Goal: Information Seeking & Learning: Learn about a topic

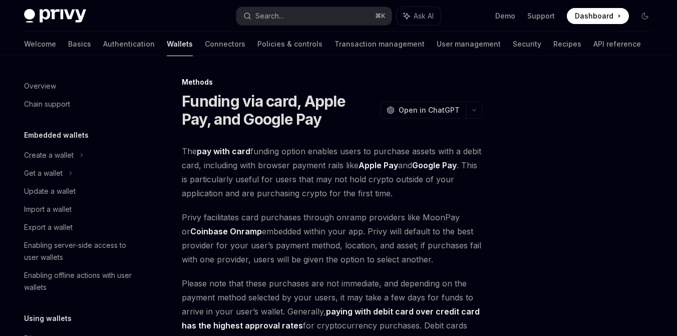
scroll to position [344, 0]
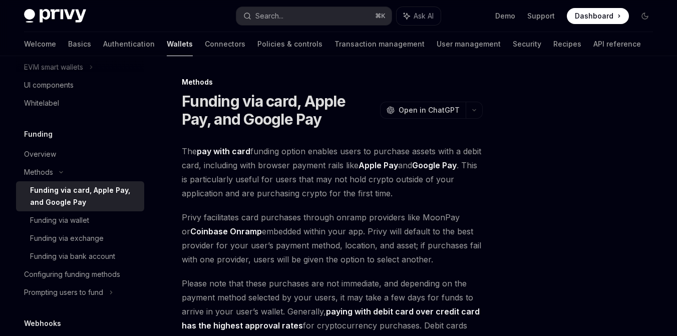
click at [321, 153] on span "The pay with card funding option enables users to purchase assets with a debit …" at bounding box center [332, 172] width 301 height 56
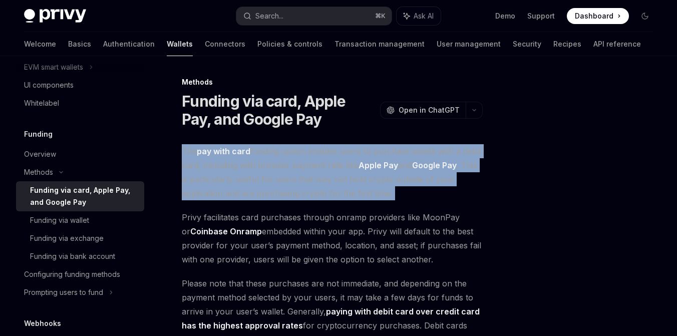
click at [319, 172] on span "The pay with card funding option enables users to purchase assets with a debit …" at bounding box center [332, 172] width 301 height 56
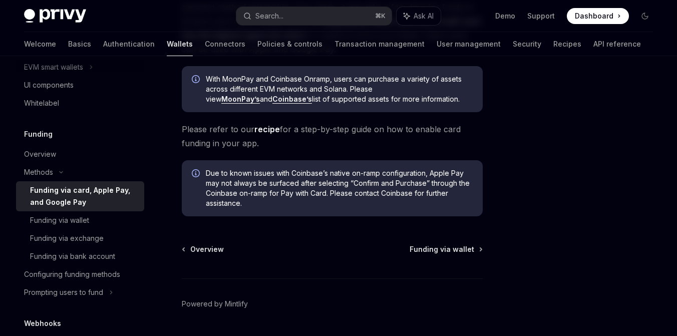
scroll to position [291, 0]
